Goal: Information Seeking & Learning: Learn about a topic

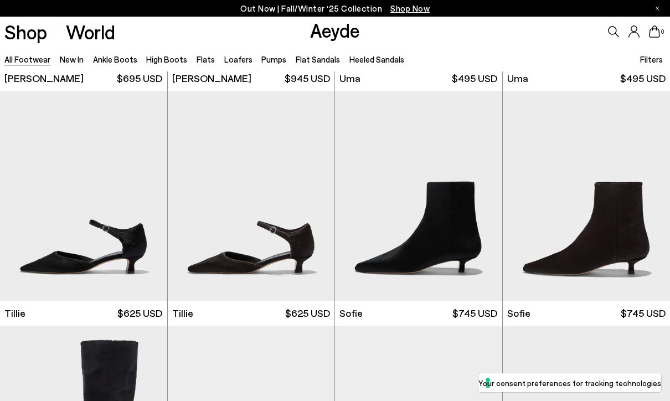
scroll to position [2618, 0]
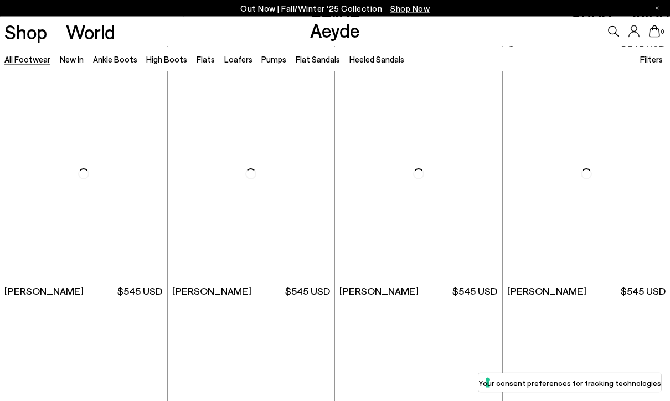
scroll to position [8493, 0]
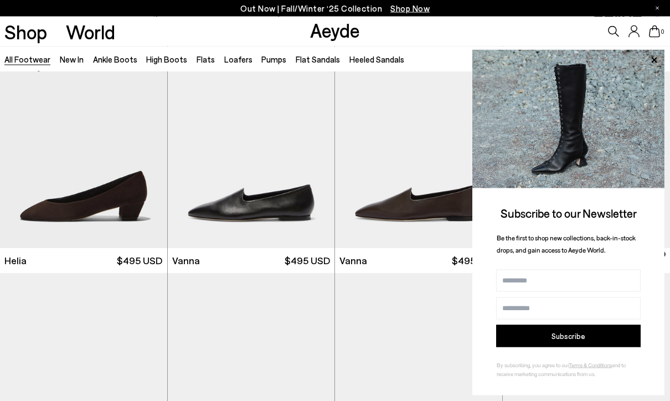
scroll to position [9203, 0]
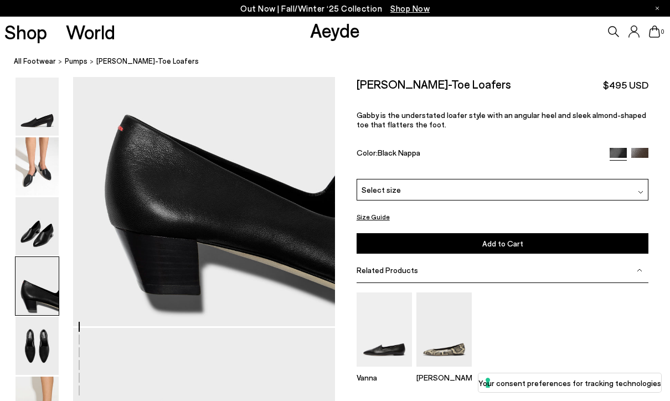
scroll to position [1121, 0]
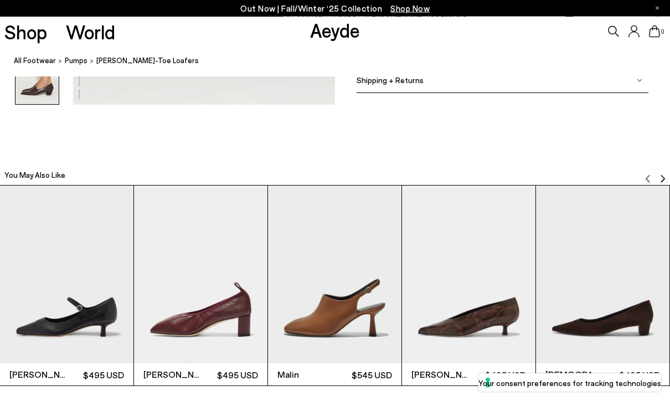
scroll to position [2045, 0]
